Goal: Task Accomplishment & Management: Manage account settings

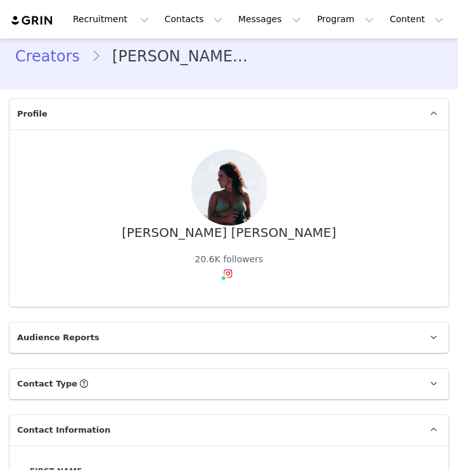
type input "+1 ([GEOGRAPHIC_DATA])"
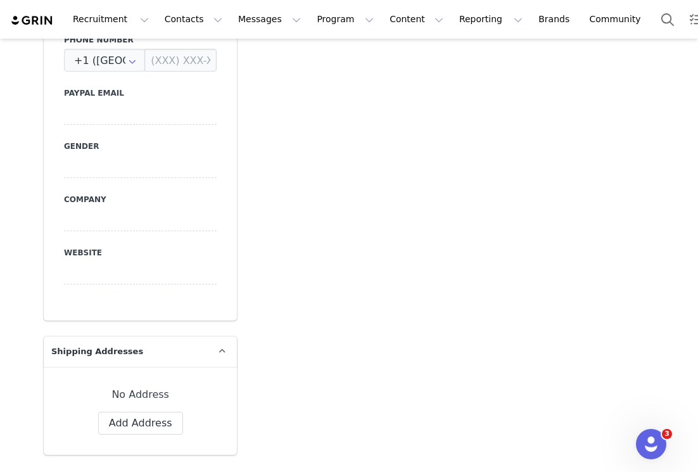
scroll to position [620, 0]
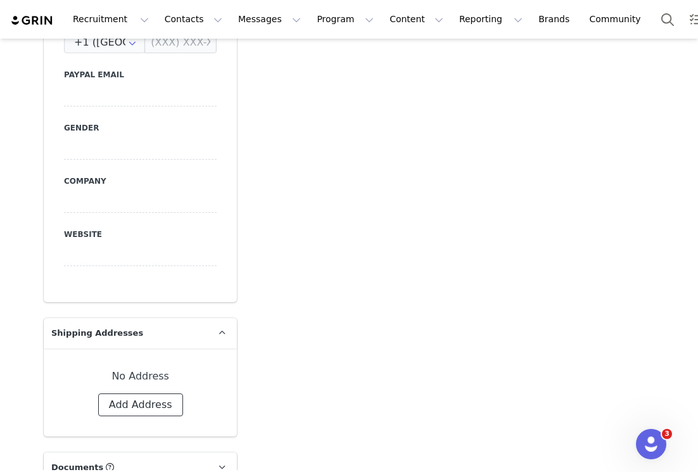
click at [144, 393] on button "Add Address" at bounding box center [140, 404] width 85 height 23
select select
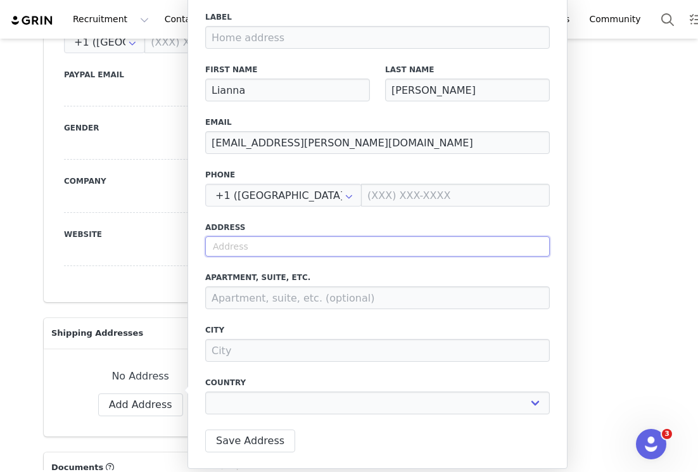
click at [279, 251] on input "text" at bounding box center [377, 246] width 344 height 20
type input "5"
select select
type input "59"
select select
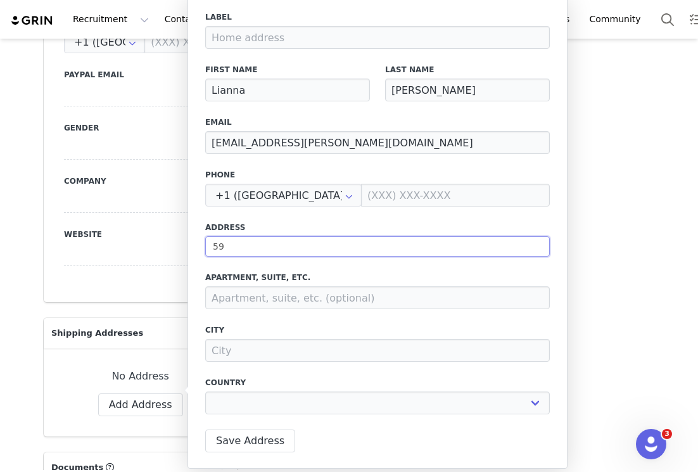
type input "59"
select select
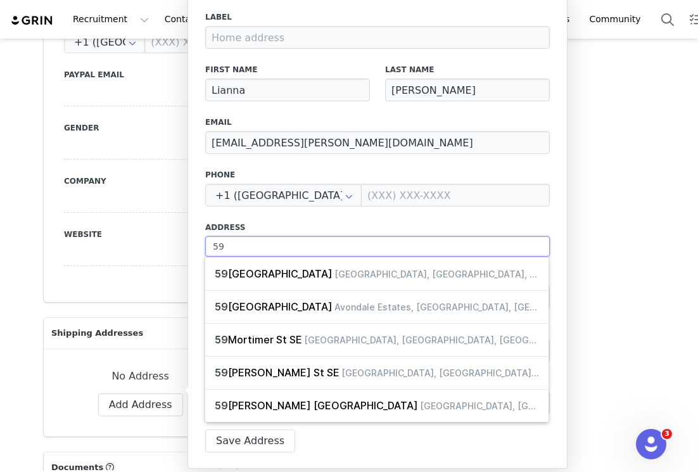
type input "59 N"
select select
type input "59 N"
select select
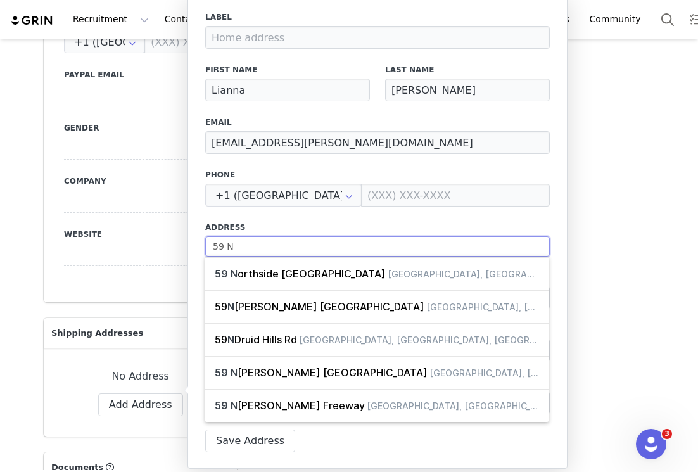
type input "59 N A"
select select
type input "59 N Al"
select select
type input "59 N All"
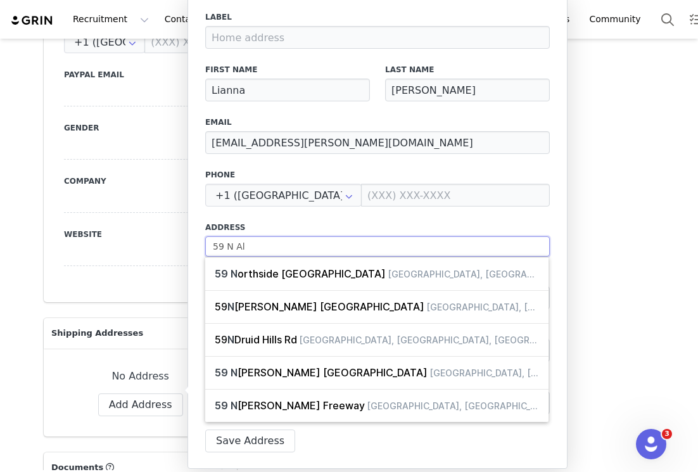
select select
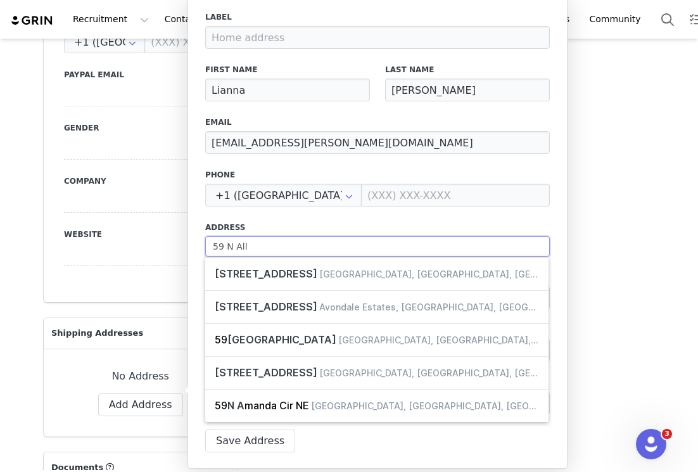
type input "59 N Alle"
select select
type input "59 N [PERSON_NAME]"
select select
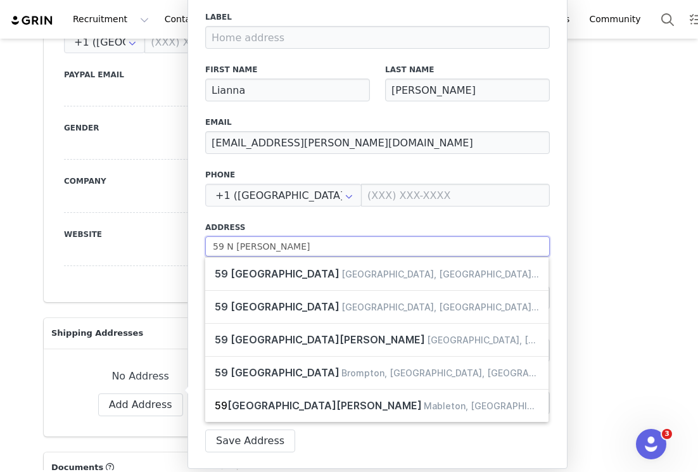
type input "59 N Allent"
select select
type input "59 N Allento"
select select
type input "59 N Allentow"
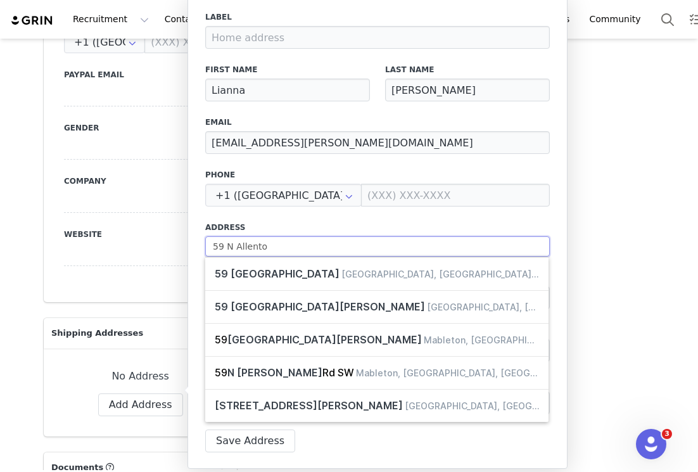
select select
type input "59 N Allentown"
select select
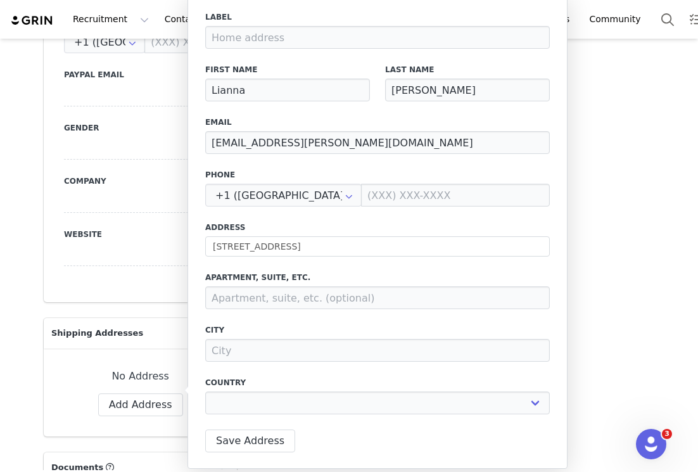
type input "[STREET_ADDRESS]"
type input "Telford"
select select "[object Object]"
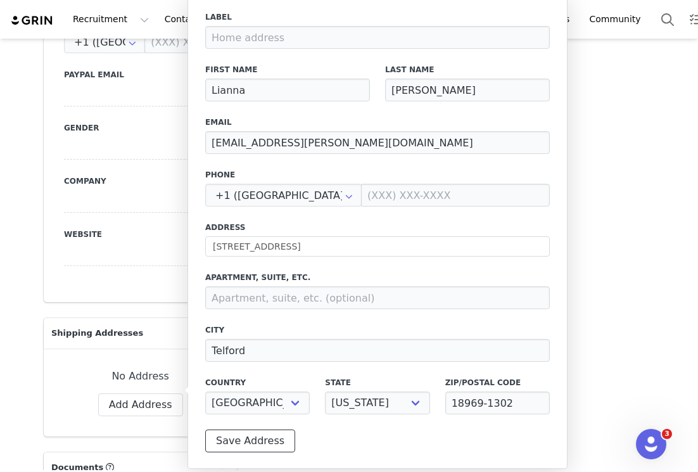
click at [263, 441] on button "Save Address" at bounding box center [250, 440] width 90 height 23
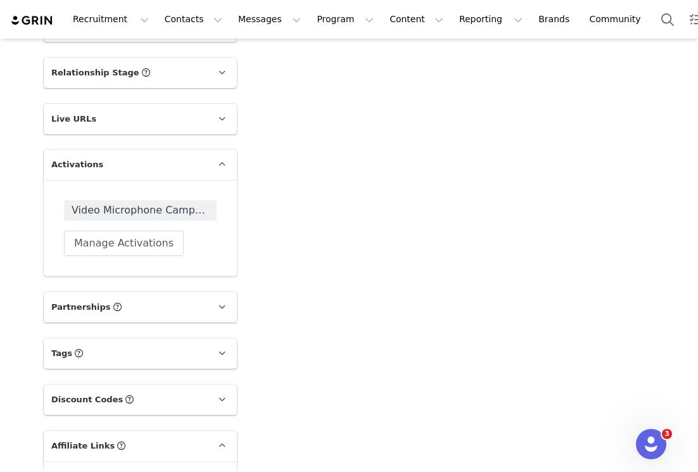
scroll to position [1401, 0]
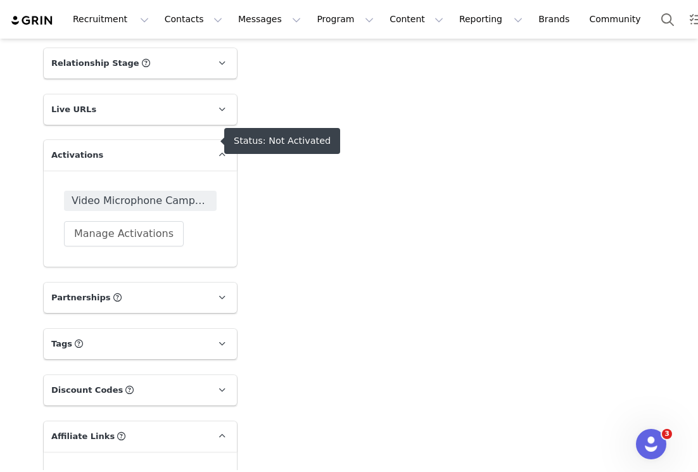
click at [148, 193] on span "Video Microphone Campaign" at bounding box center [140, 200] width 137 height 15
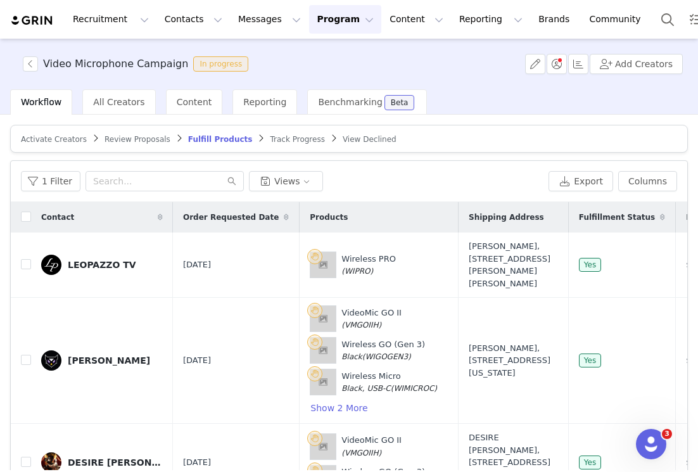
click at [77, 138] on span "Activate Creators" at bounding box center [54, 139] width 66 height 9
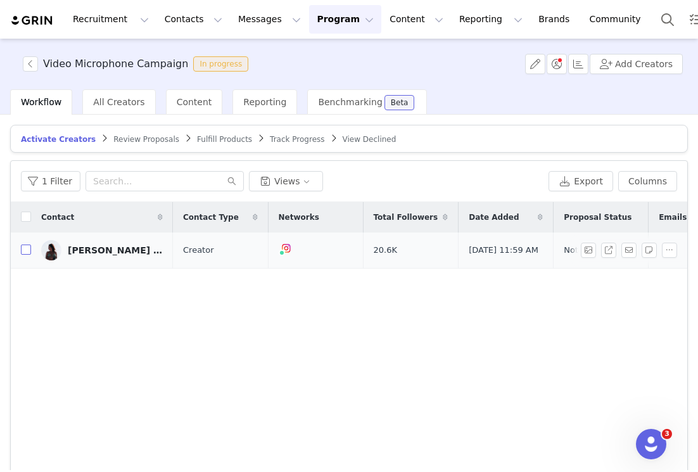
click at [25, 253] on input "checkbox" at bounding box center [26, 249] width 10 height 10
checkbox input "true"
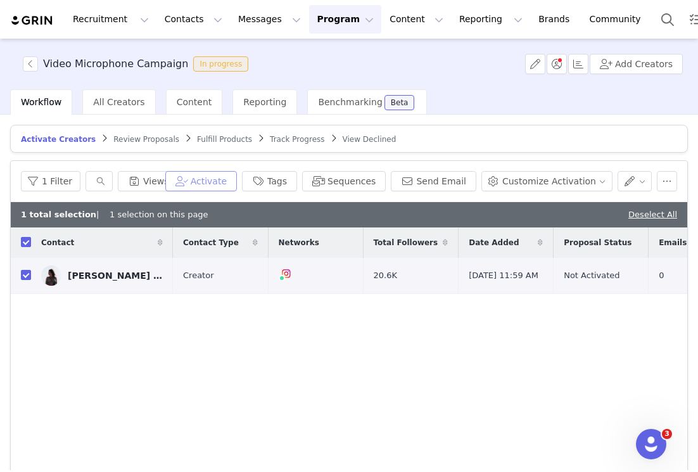
click at [218, 181] on button "Activate" at bounding box center [201, 181] width 72 height 20
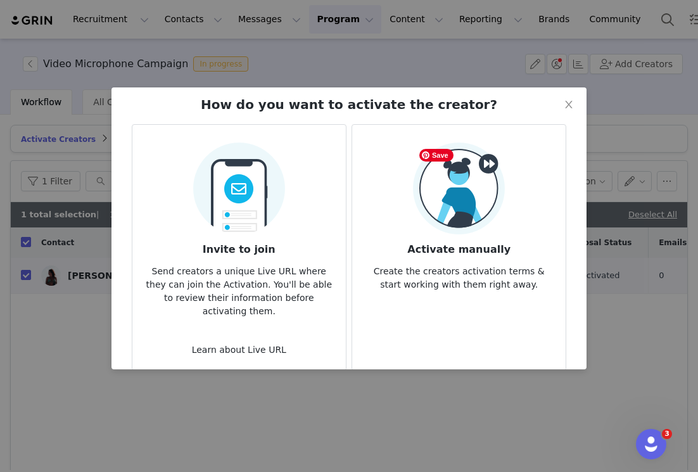
click at [457, 237] on h3 "Activate manually" at bounding box center [458, 245] width 193 height 23
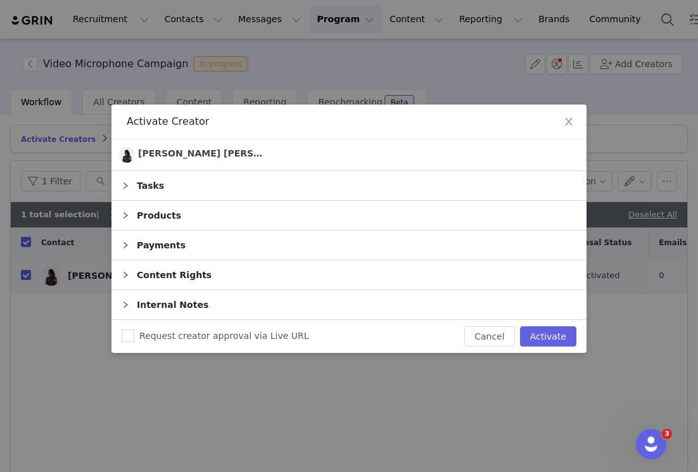
click at [272, 224] on div "Products" at bounding box center [348, 215] width 475 height 29
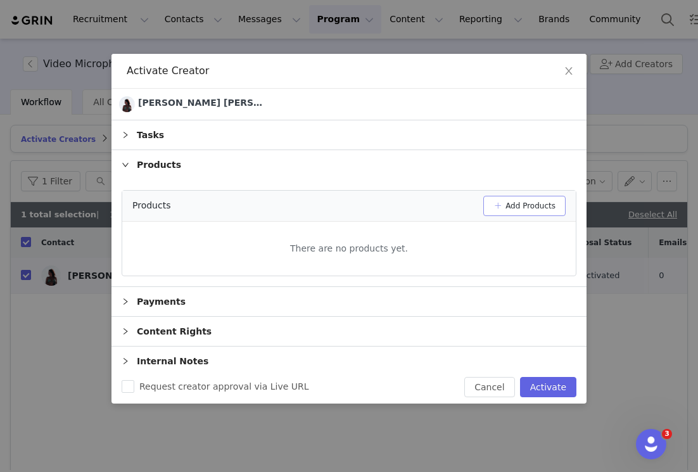
click at [457, 201] on button "Add Products" at bounding box center [524, 206] width 82 height 20
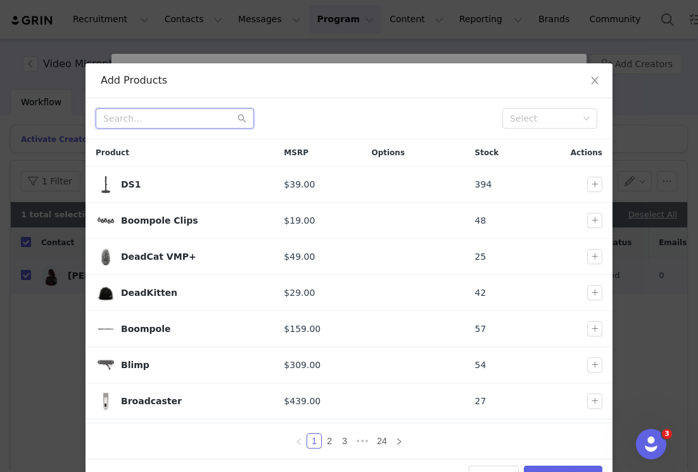
click at [179, 116] on input "text" at bounding box center [175, 118] width 158 height 20
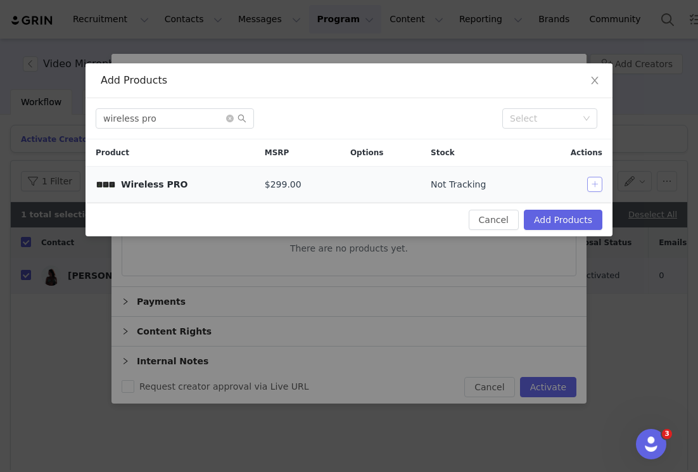
click at [457, 187] on button "button" at bounding box center [594, 184] width 15 height 15
click at [170, 132] on div "wireless pro Select" at bounding box center [348, 118] width 527 height 41
click at [170, 117] on input "wireless pro" at bounding box center [175, 118] width 158 height 20
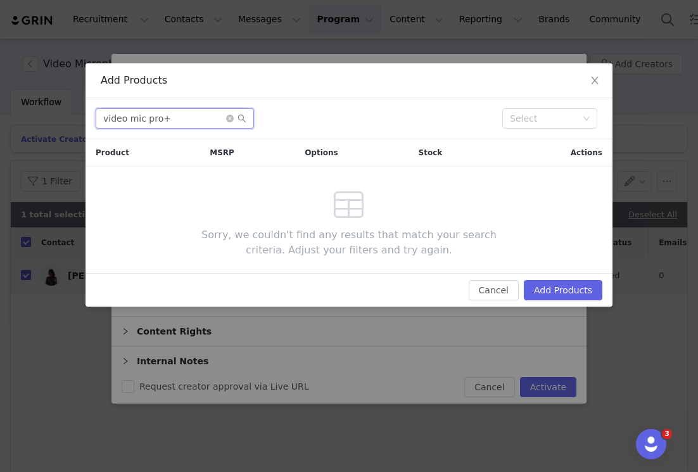
click at [130, 119] on input "video mic pro+" at bounding box center [175, 118] width 158 height 20
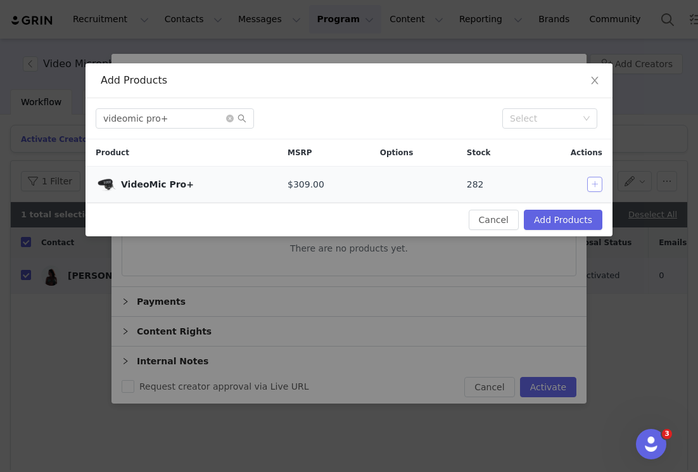
click at [457, 184] on button "button" at bounding box center [594, 184] width 15 height 15
click at [192, 120] on input "videomic pro+" at bounding box center [175, 118] width 158 height 20
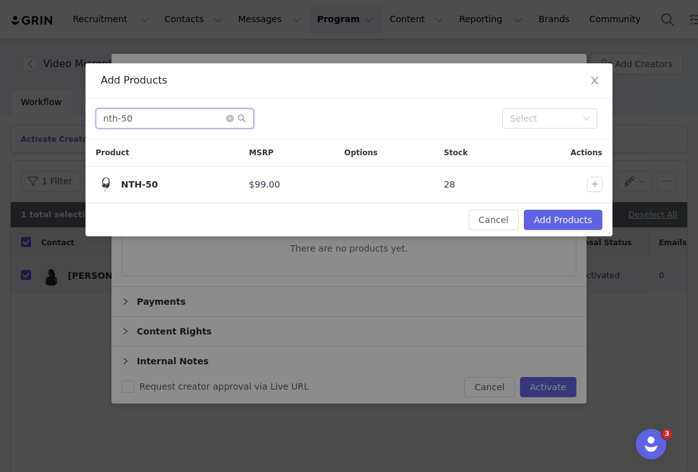
drag, startPoint x: 150, startPoint y: 123, endPoint x: 8, endPoint y: 122, distance: 142.5
click at [8, 123] on div "Add Products nth-50 Select Product MSRP Options Stock Actions NTH-50 $99.00 28 …" at bounding box center [349, 236] width 698 height 472
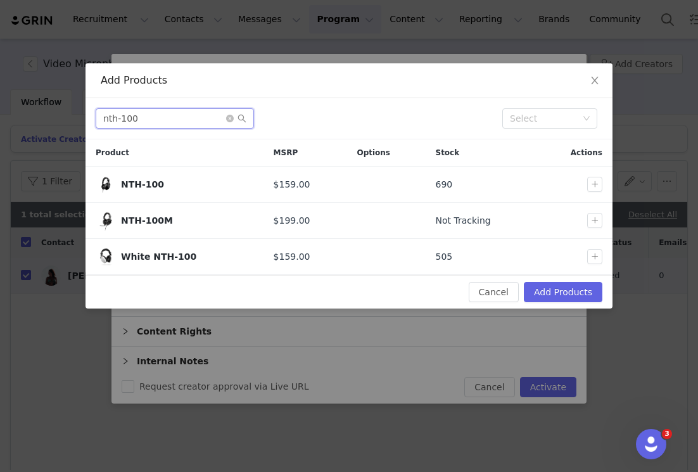
type input "nth-100"
click at [457, 289] on button "Add Products" at bounding box center [563, 292] width 79 height 20
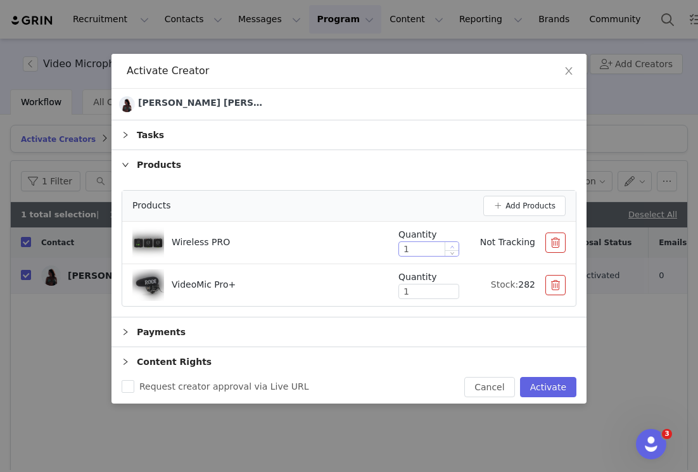
type input "2"
click at [453, 246] on icon "icon: up" at bounding box center [452, 246] width 4 height 4
click at [453, 288] on icon "icon: up" at bounding box center [452, 289] width 4 height 4
type input "1"
click at [450, 296] on icon "icon: down" at bounding box center [452, 294] width 4 height 4
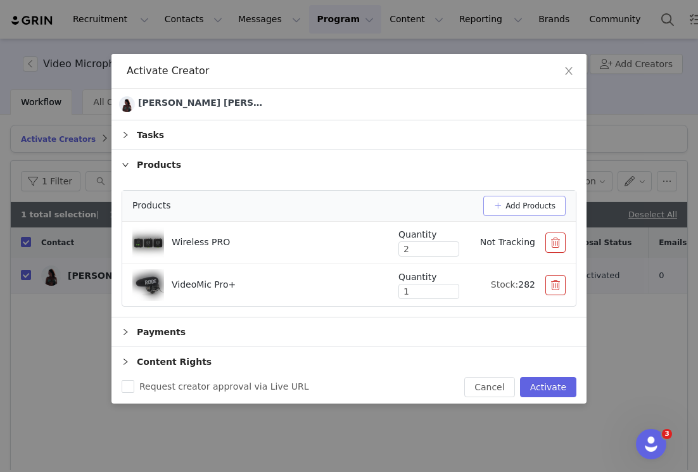
click at [457, 206] on button "Add Products" at bounding box center [524, 206] width 82 height 20
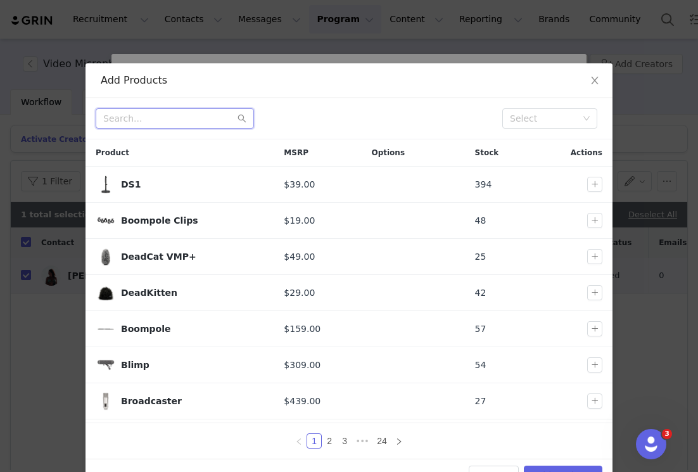
click at [193, 111] on input "text" at bounding box center [175, 118] width 158 height 20
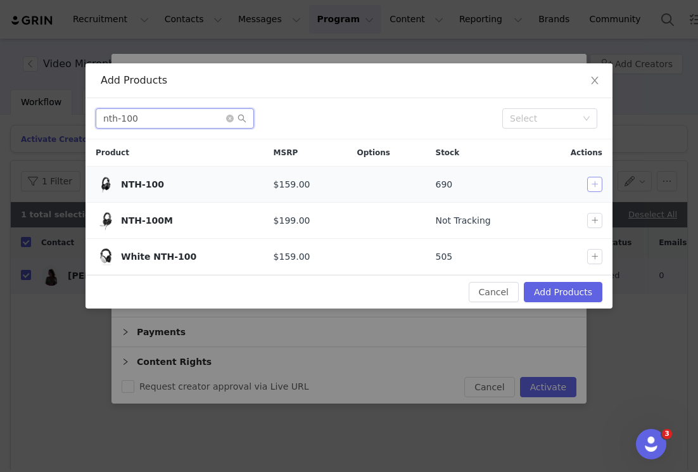
type input "nth-100"
click at [457, 181] on button "button" at bounding box center [594, 184] width 15 height 15
click at [457, 292] on button "Add Products" at bounding box center [563, 292] width 79 height 20
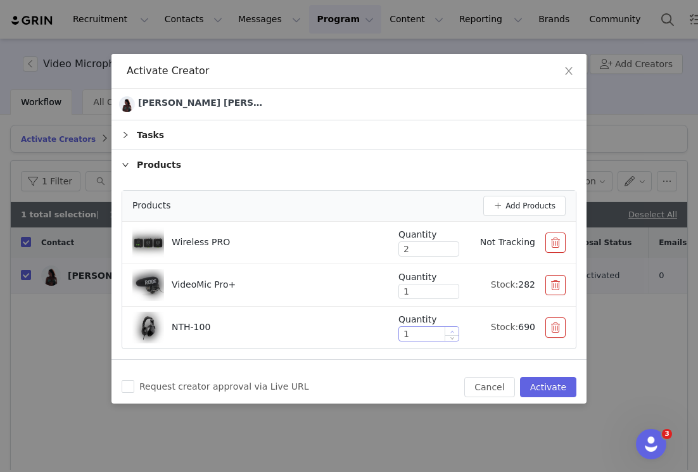
type input "2"
click at [455, 331] on span "Increase Value" at bounding box center [451, 331] width 13 height 8
click at [457, 382] on button "Activate" at bounding box center [548, 387] width 56 height 20
checkbox input "false"
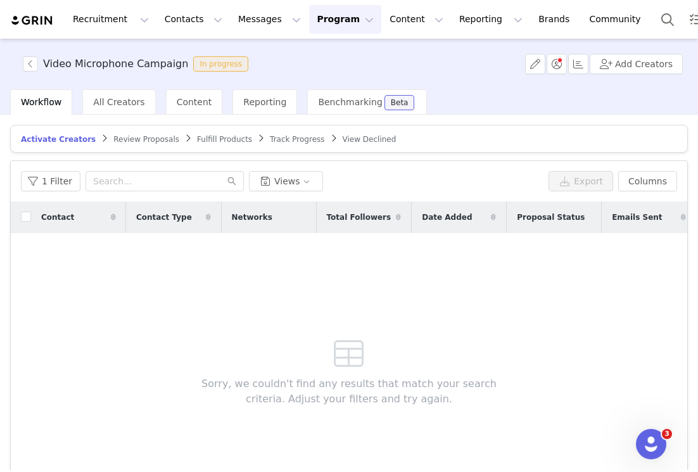
click at [220, 137] on span "Fulfill Products" at bounding box center [224, 139] width 55 height 9
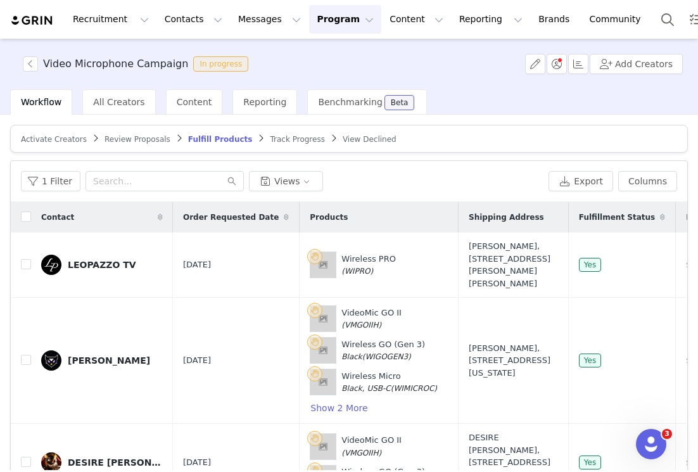
click at [457, 217] on icon at bounding box center [662, 217] width 5 height 8
click at [457, 217] on icon at bounding box center [662, 217] width 9 height 8
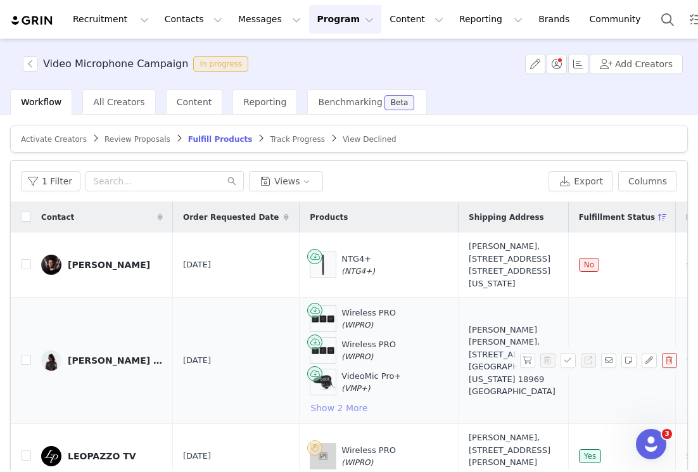
click at [310, 415] on button "Show 2 More" at bounding box center [339, 407] width 58 height 15
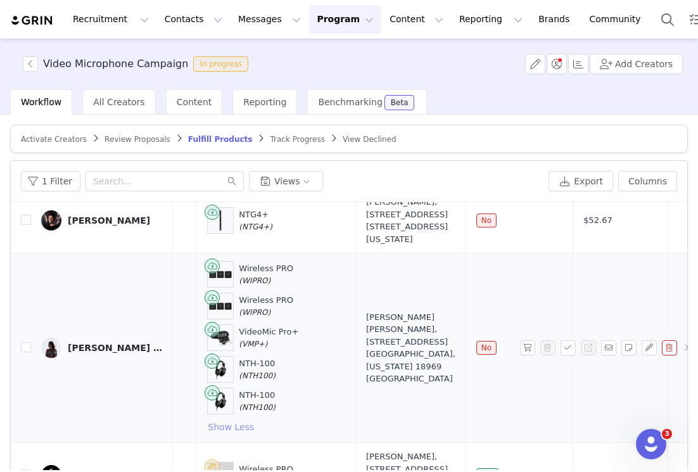
scroll to position [40, 103]
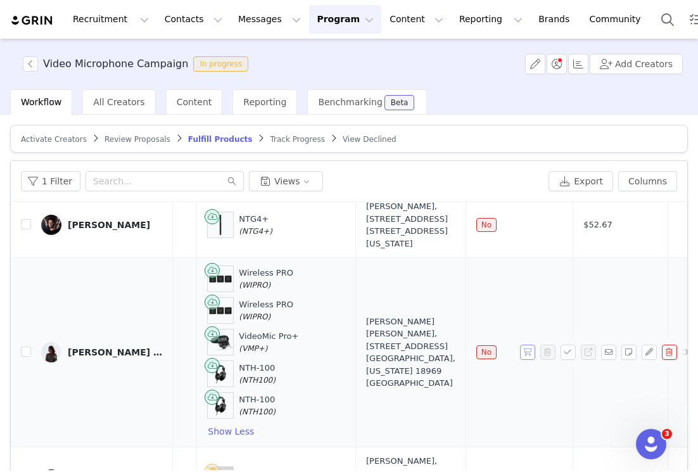
click at [457, 360] on button "button" at bounding box center [527, 351] width 15 height 15
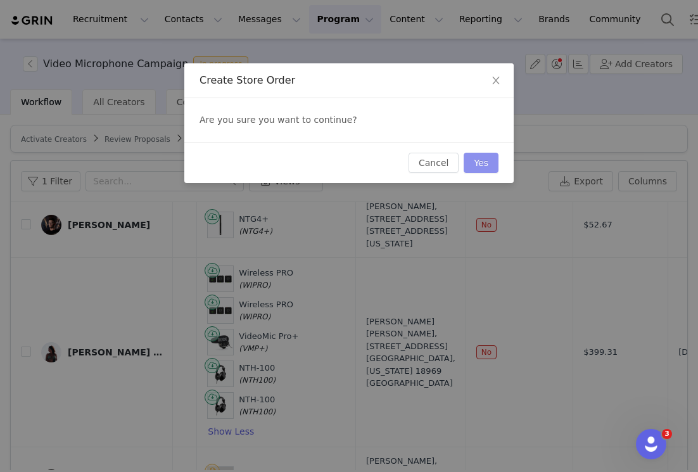
click at [457, 159] on button "Yes" at bounding box center [481, 163] width 35 height 20
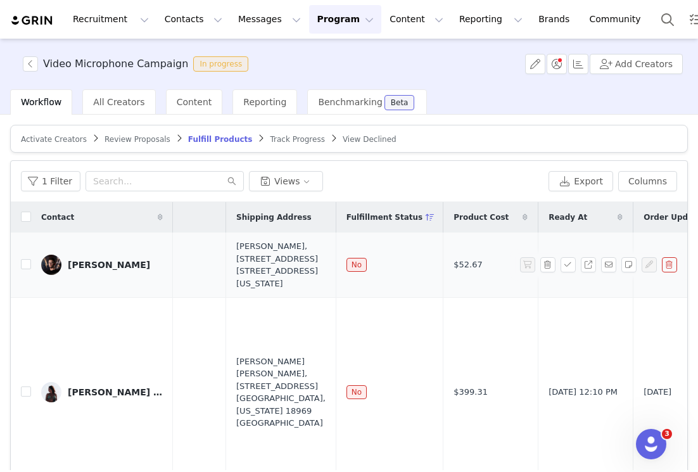
scroll to position [0, 0]
